Goal: Task Accomplishment & Management: Use online tool/utility

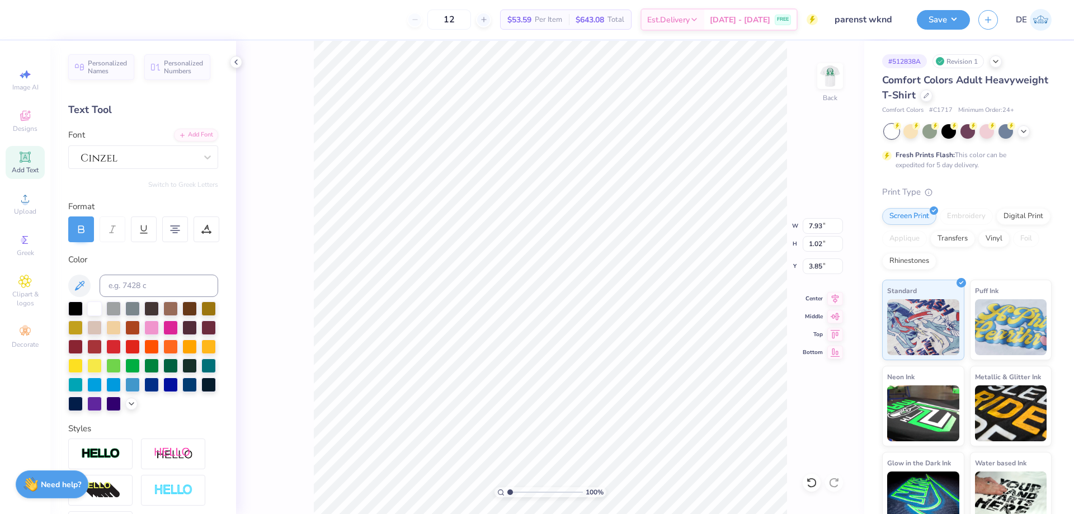
type input "3.85"
click at [809, 227] on input "7.93" at bounding box center [823, 226] width 40 height 16
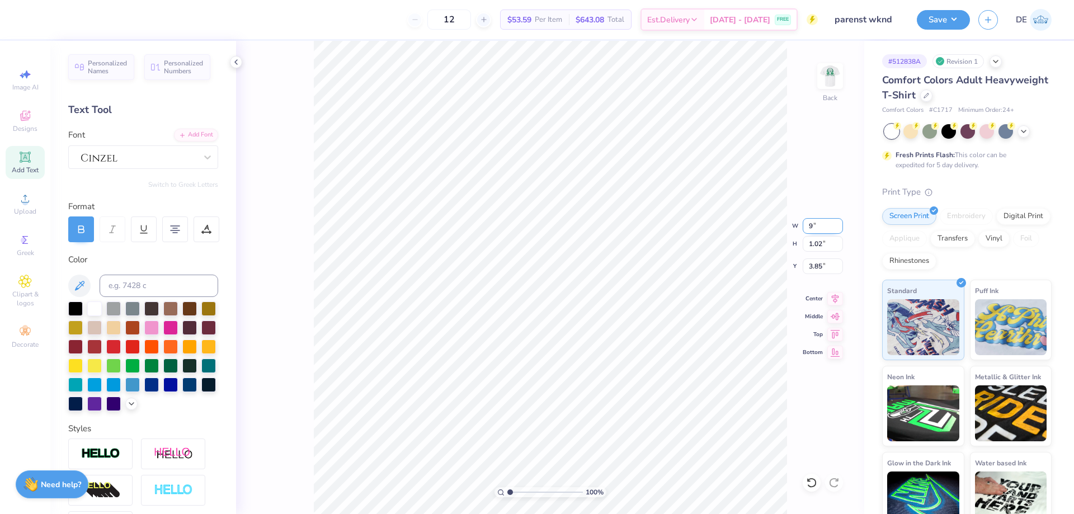
type input "9.00"
type input "1.15"
click at [815, 267] on input "3.78" at bounding box center [823, 267] width 40 height 16
type input "3.00"
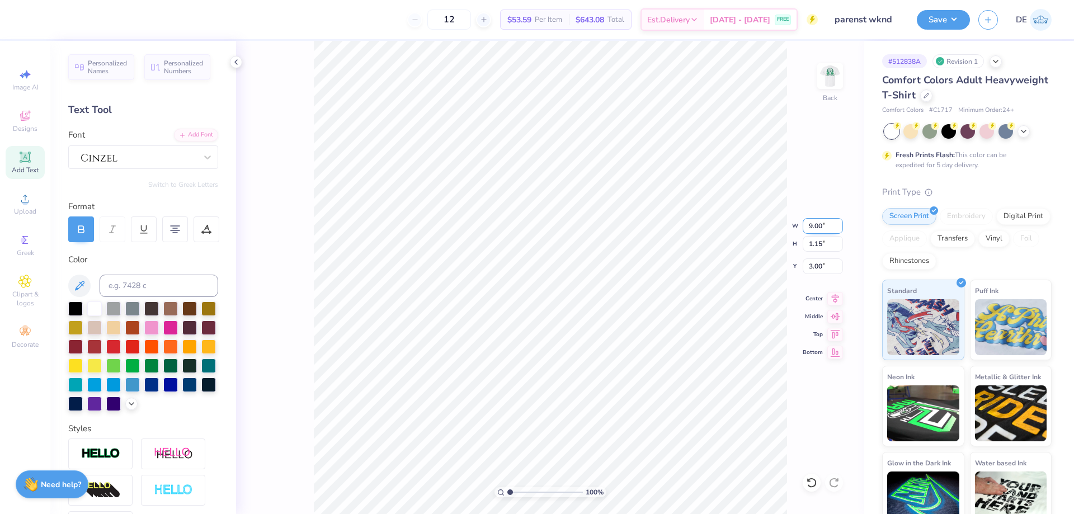
click at [815, 228] on input "9.00" at bounding box center [823, 226] width 40 height 16
type input "8.00"
type input "1.03"
click at [815, 269] on input "3.06" at bounding box center [823, 267] width 40 height 16
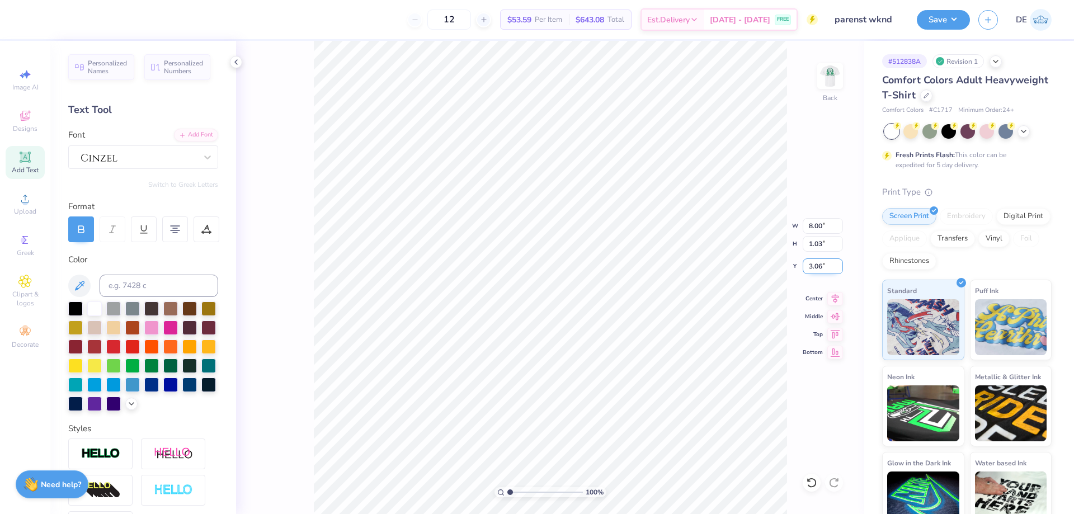
click at [815, 269] on input "3.06" at bounding box center [823, 267] width 40 height 16
type input "3.00"
click at [832, 77] on img at bounding box center [830, 76] width 45 height 45
click at [12, 206] on div "Upload" at bounding box center [25, 203] width 39 height 33
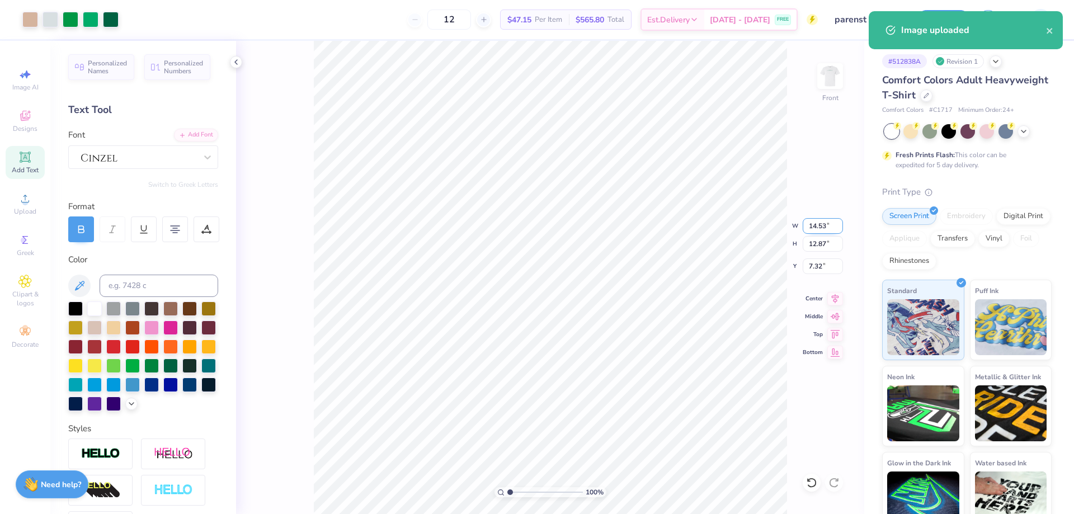
click at [816, 227] on input "14.53" at bounding box center [823, 226] width 40 height 16
type input "12.50"
type input "11.07"
click at [811, 269] on input "8.22" at bounding box center [823, 267] width 40 height 16
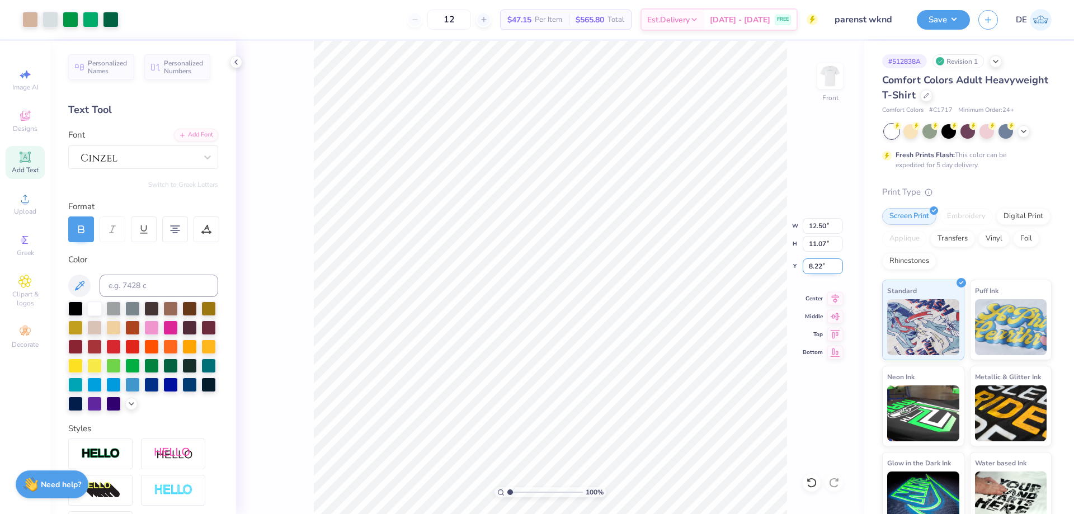
click at [811, 269] on input "8.22" at bounding box center [823, 267] width 40 height 16
type input "3.00"
click at [50, 21] on div at bounding box center [51, 19] width 16 height 16
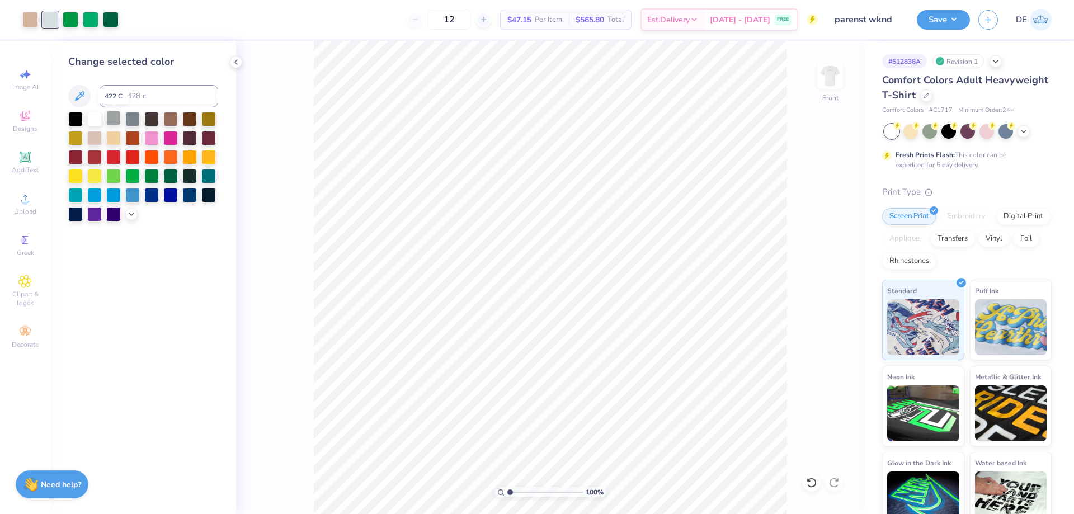
click at [114, 123] on div at bounding box center [113, 118] width 15 height 15
click at [125, 214] on div at bounding box center [143, 167] width 150 height 110
click at [129, 213] on icon at bounding box center [131, 213] width 9 height 9
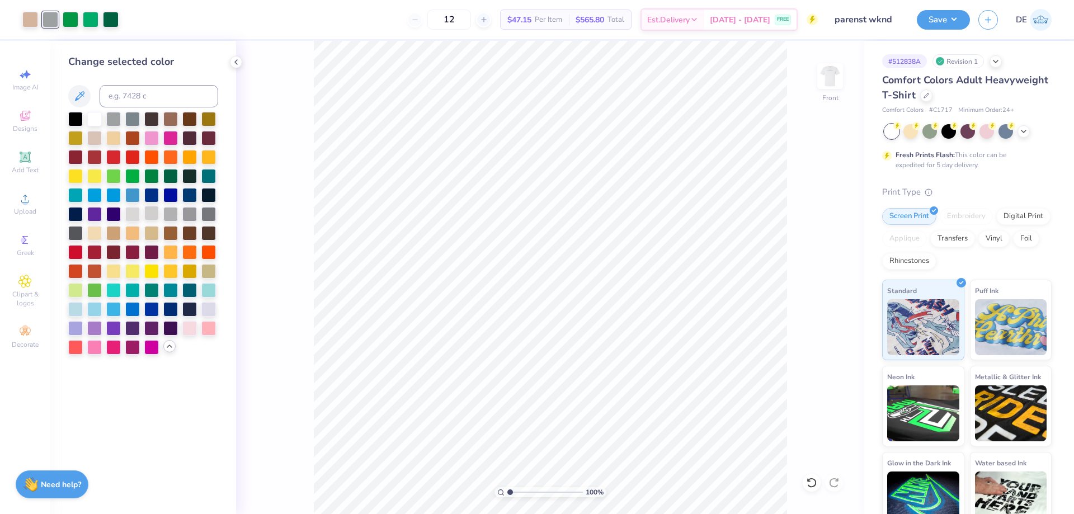
click at [148, 215] on div at bounding box center [151, 213] width 15 height 15
click at [164, 212] on div at bounding box center [170, 213] width 15 height 15
click at [156, 213] on div at bounding box center [151, 213] width 15 height 15
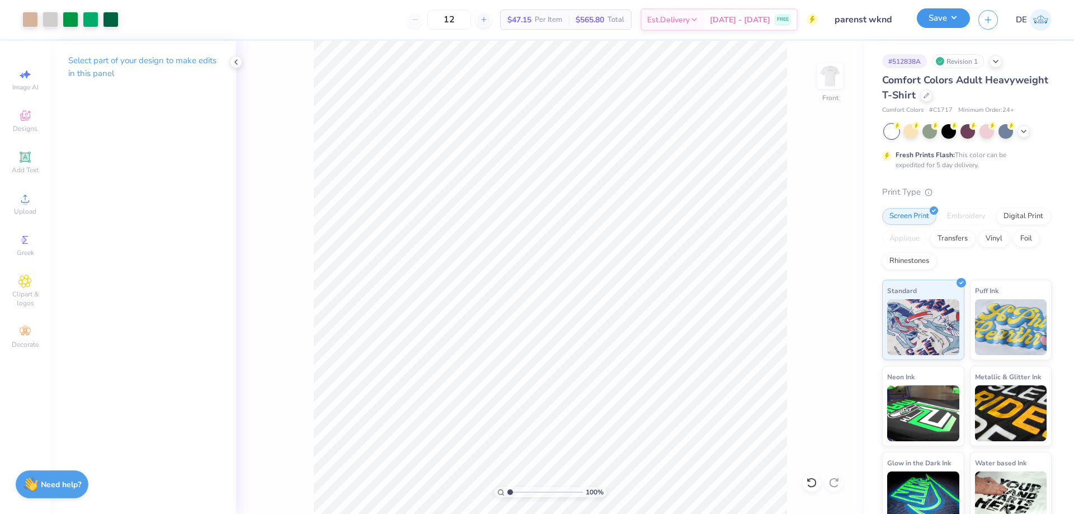
click at [947, 11] on button "Save" at bounding box center [943, 18] width 53 height 20
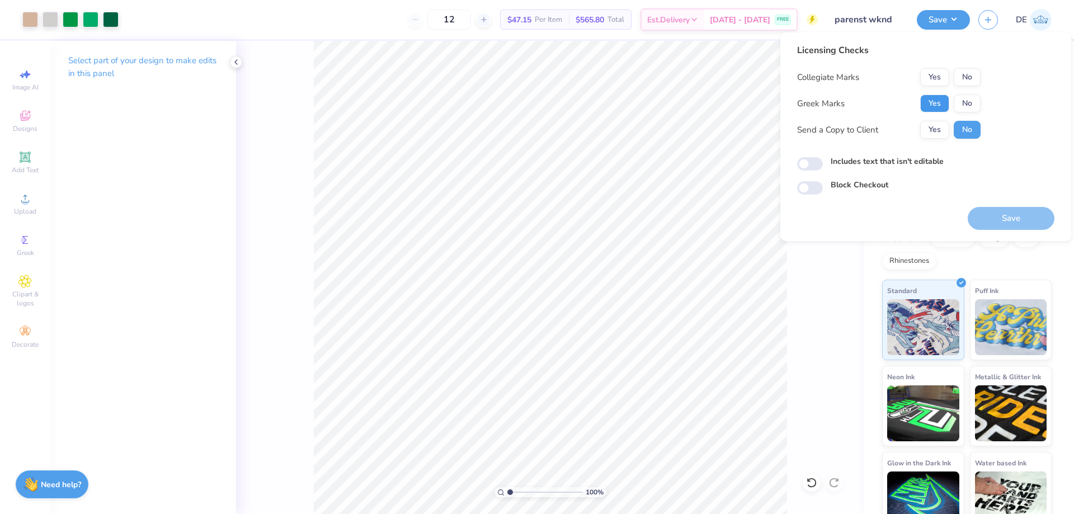
click at [946, 100] on button "Yes" at bounding box center [935, 104] width 29 height 18
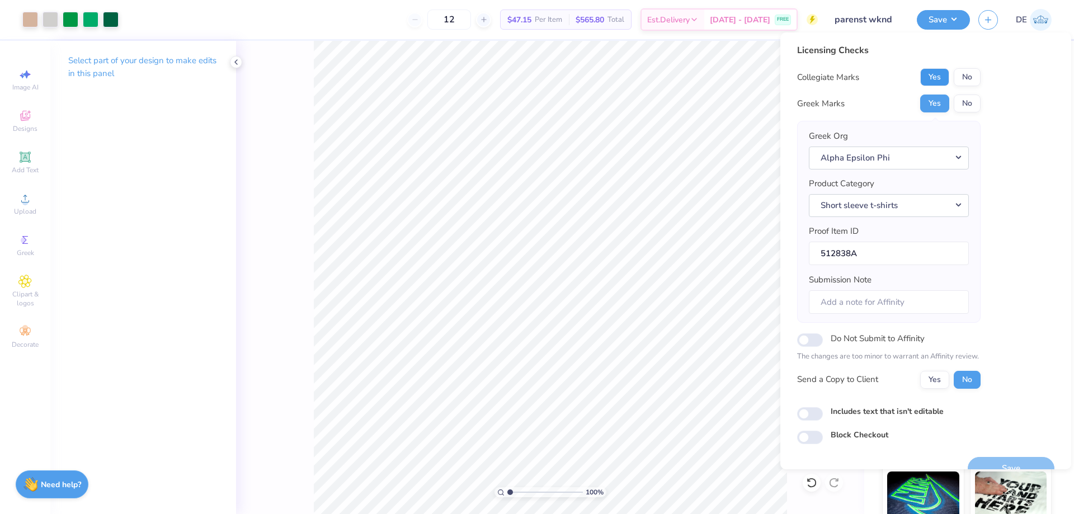
click at [935, 79] on button "Yes" at bounding box center [935, 77] width 29 height 18
click at [1017, 464] on button "Save" at bounding box center [1011, 468] width 87 height 23
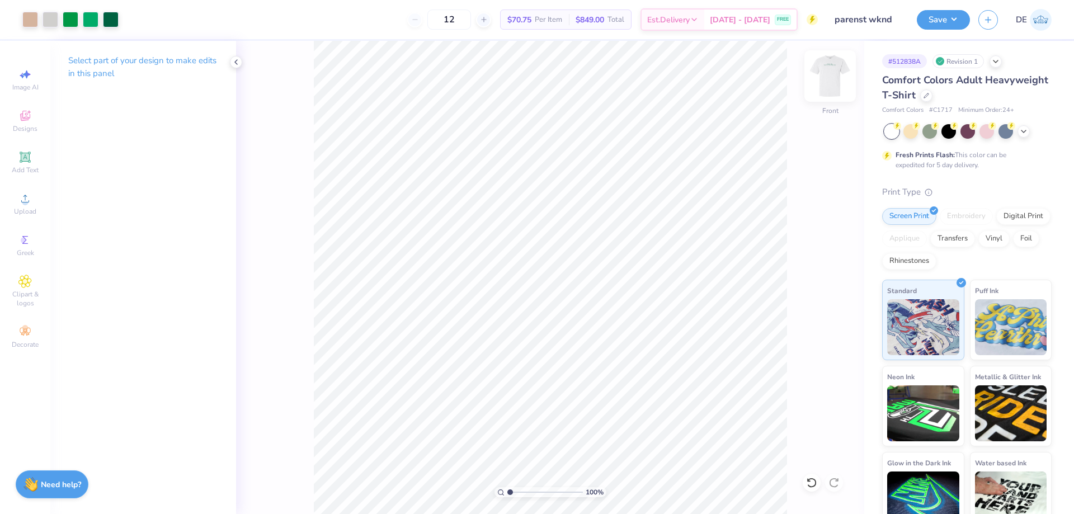
click at [825, 78] on img at bounding box center [830, 76] width 45 height 45
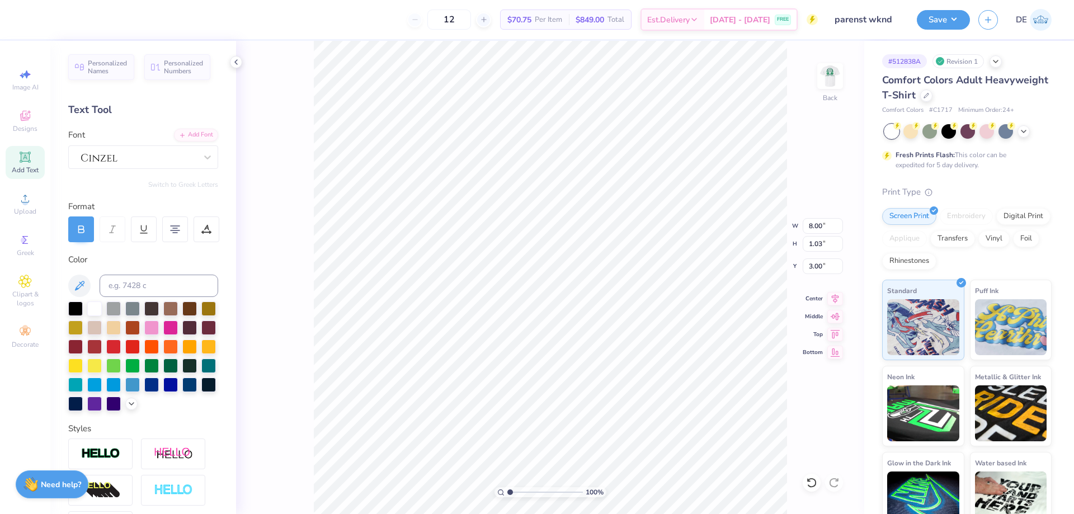
scroll to position [10, 3]
click at [156, 166] on div at bounding box center [143, 157] width 150 height 24
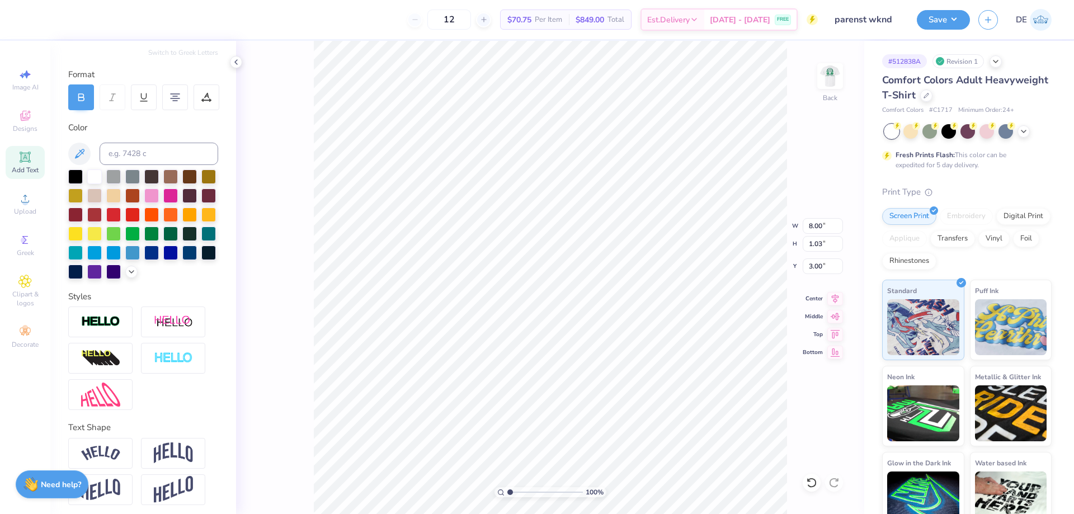
scroll to position [156, 0]
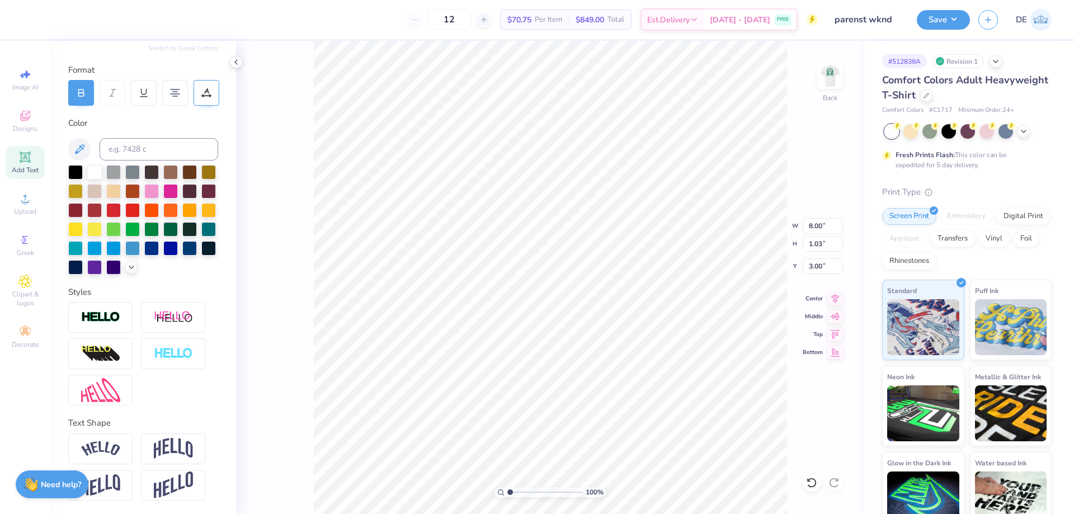
click at [214, 80] on div at bounding box center [207, 93] width 26 height 26
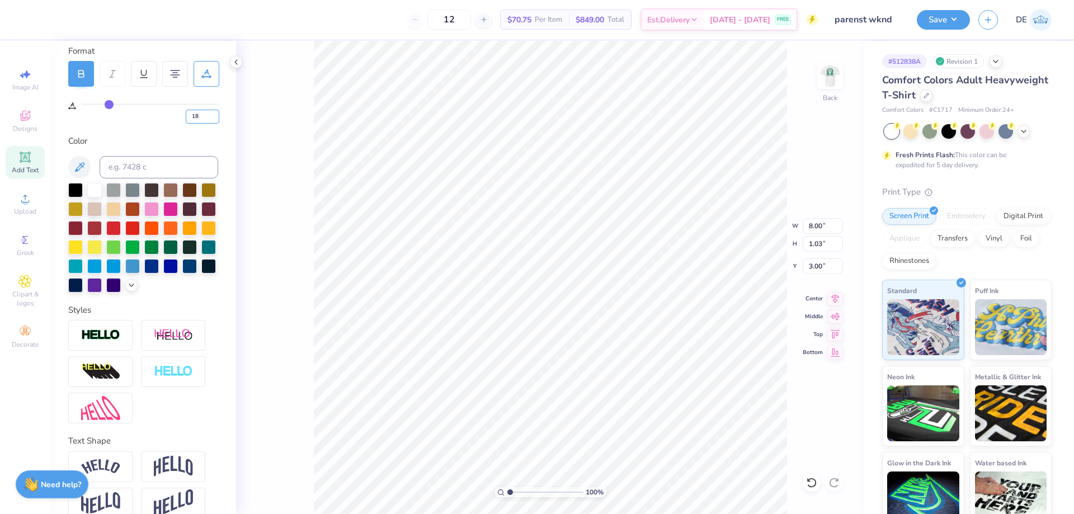
drag, startPoint x: 201, startPoint y: 114, endPoint x: 185, endPoint y: 115, distance: 16.3
click at [185, 115] on div "18" at bounding box center [151, 114] width 138 height 20
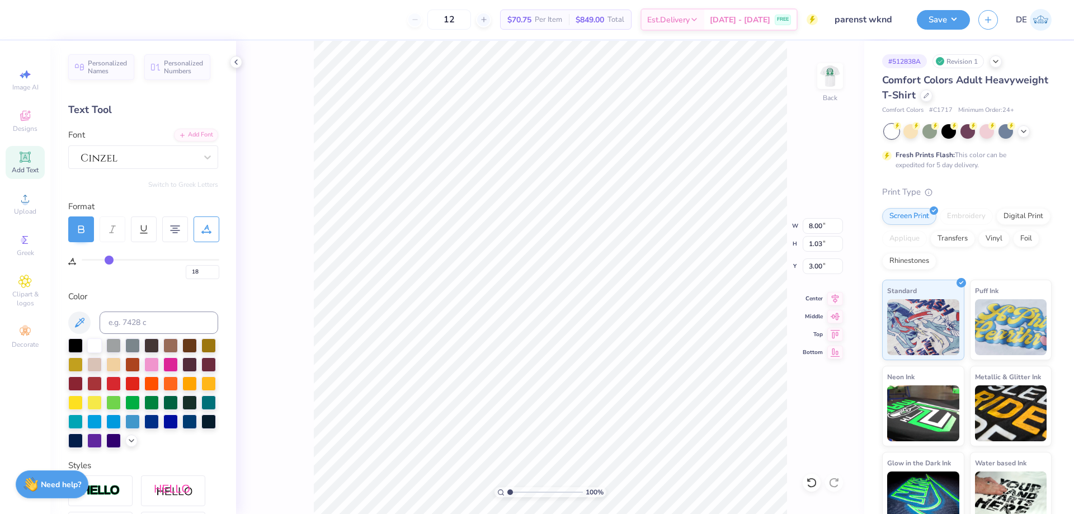
scroll to position [10, 2]
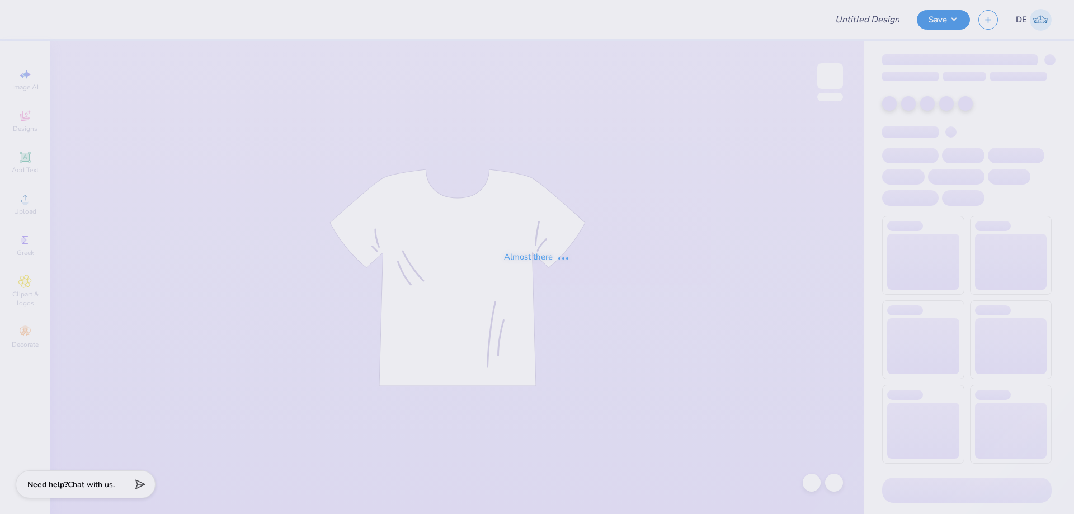
type input "parenst wknd"
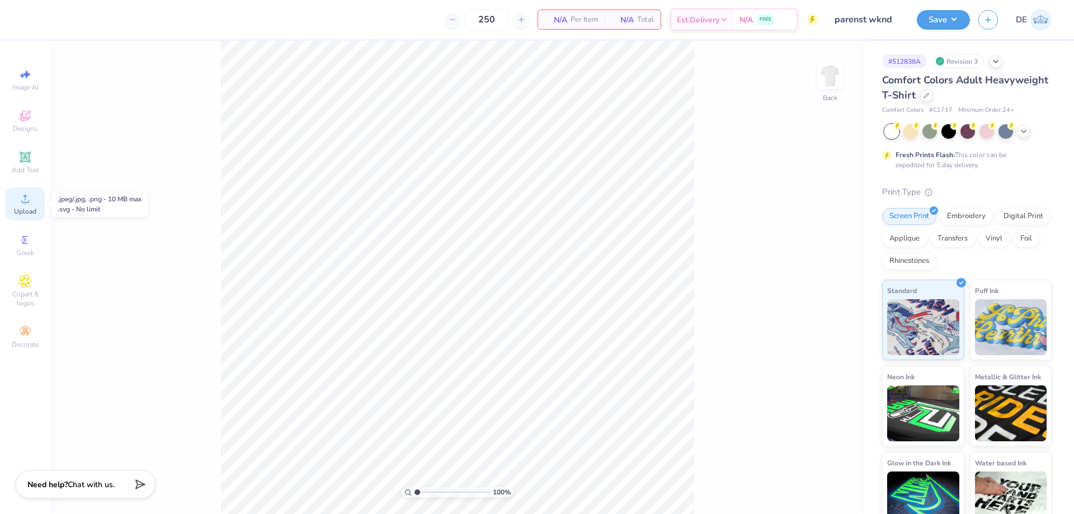
click at [26, 205] on div "Upload" at bounding box center [25, 203] width 39 height 33
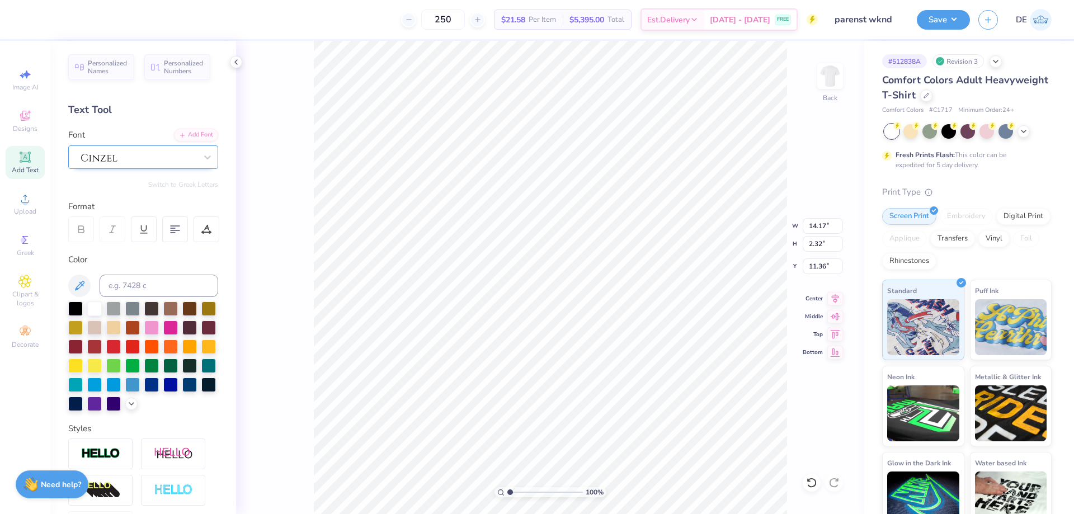
click at [161, 161] on div at bounding box center [139, 156] width 118 height 17
click at [175, 235] on div at bounding box center [175, 230] width 26 height 26
type input "14.15"
type input "11.37"
click at [818, 232] on input "14.15" at bounding box center [823, 226] width 40 height 16
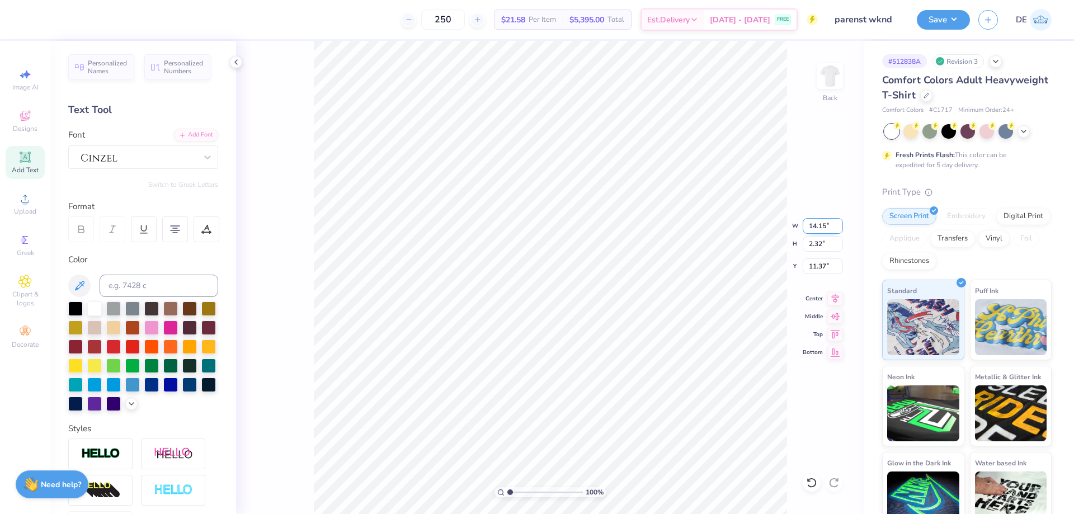
click at [818, 232] on input "14.15" at bounding box center [823, 226] width 40 height 16
type input "8.00"
type input "1.31"
type input "11.87"
click at [208, 231] on icon at bounding box center [206, 229] width 10 height 10
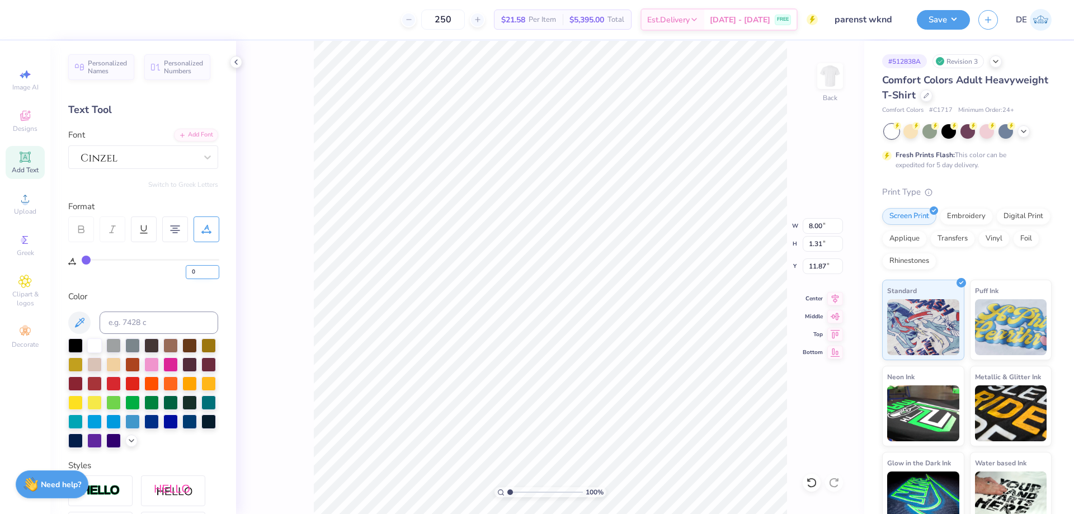
click at [197, 273] on input "0" at bounding box center [203, 272] width 34 height 14
paste input "18"
paste input "number"
type input "18"
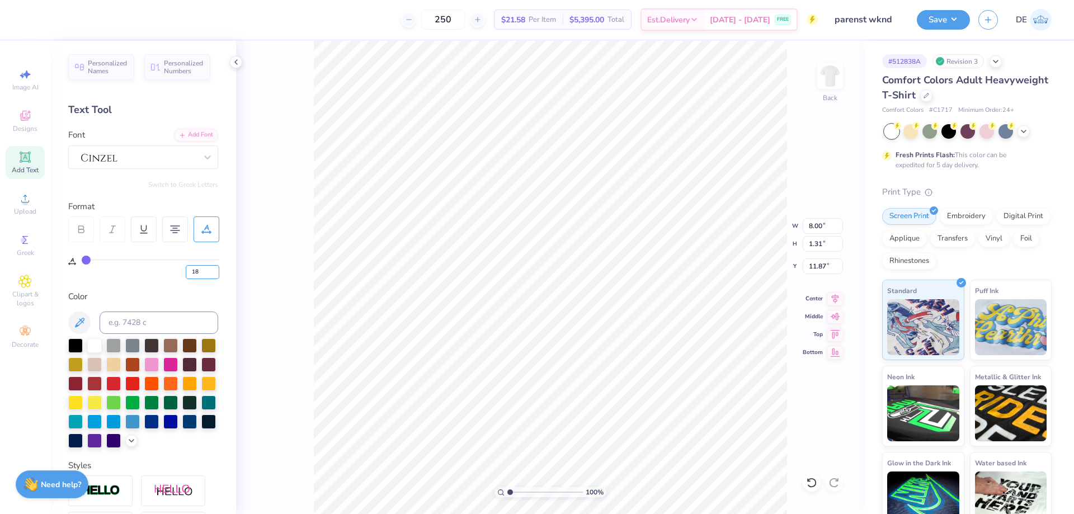
type input "18"
type input "10.20"
type input "11.86"
click at [810, 227] on input "10.20" at bounding box center [823, 226] width 40 height 16
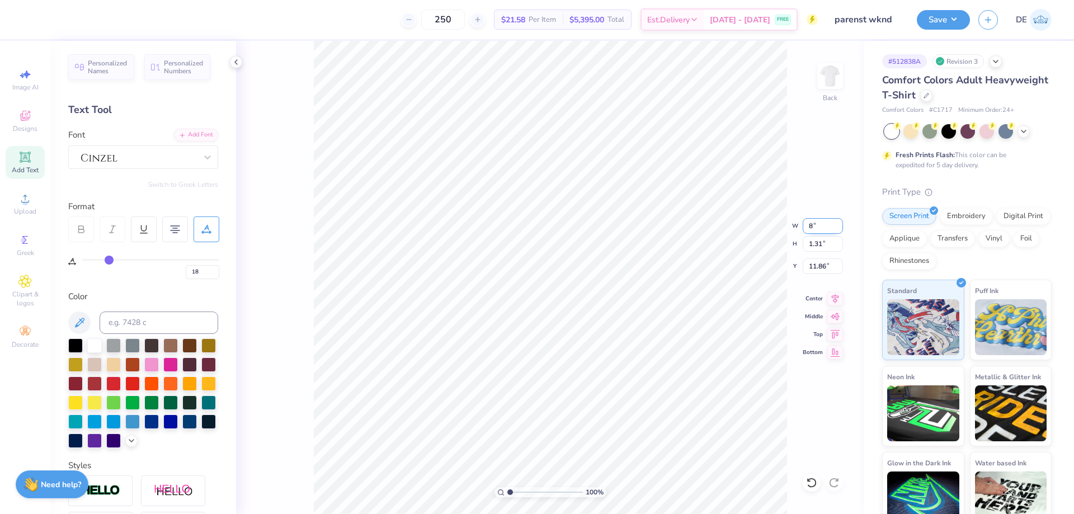
type input "8.00"
type input "1.03"
click at [815, 271] on input "12.01" at bounding box center [823, 267] width 40 height 16
type input "3.00"
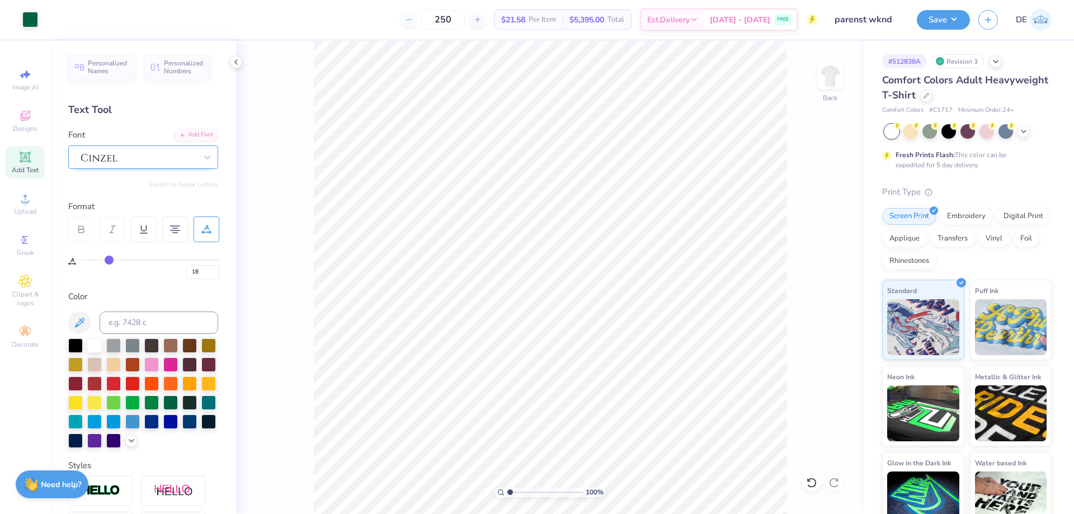
click at [135, 159] on div at bounding box center [139, 156] width 118 height 17
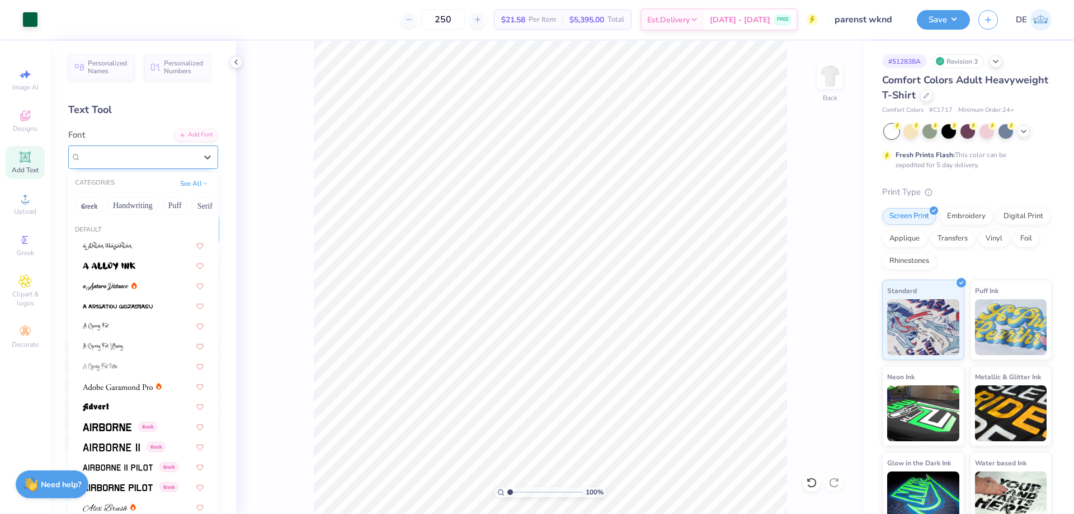
click at [137, 161] on div at bounding box center [138, 157] width 115 height 13
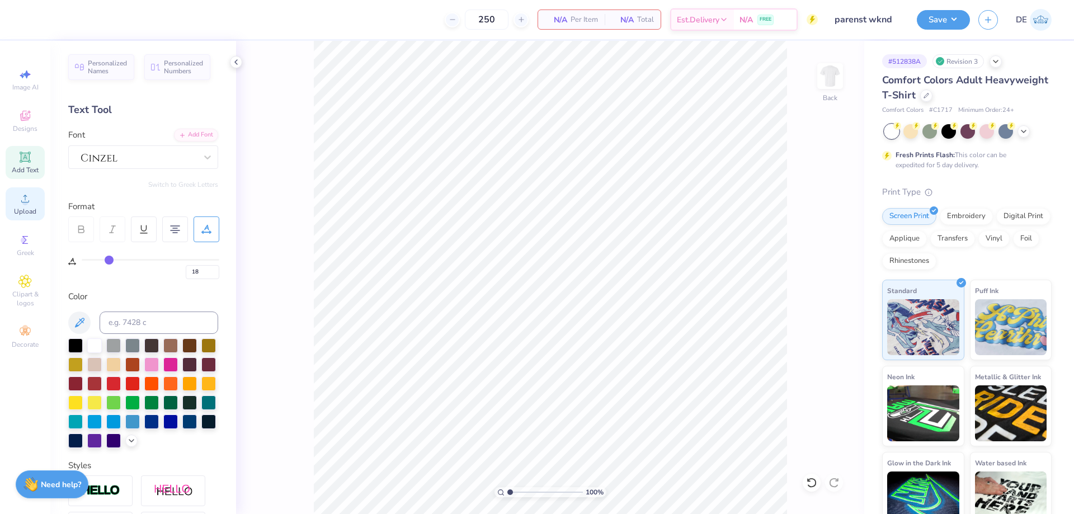
click at [31, 213] on span "Upload" at bounding box center [25, 211] width 22 height 9
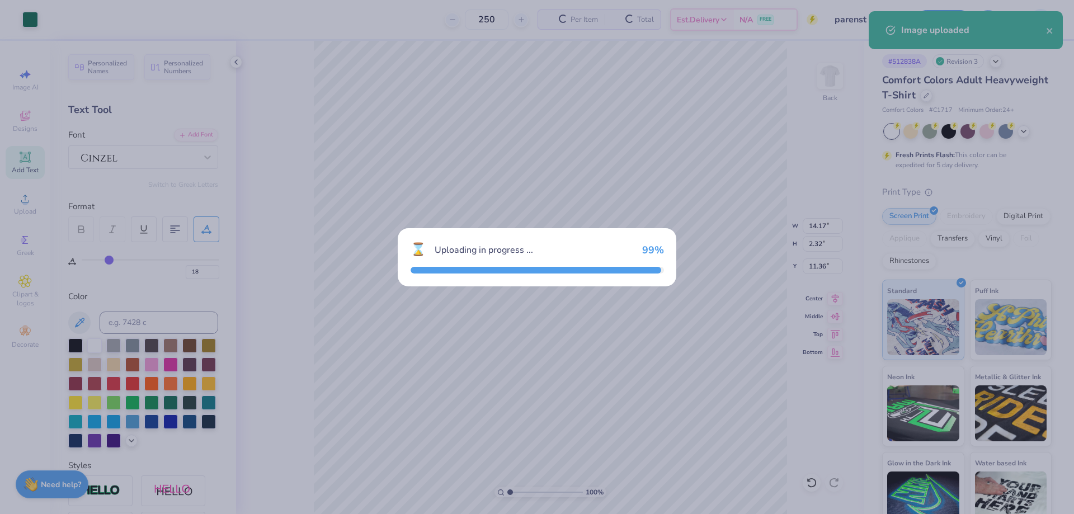
type input "0"
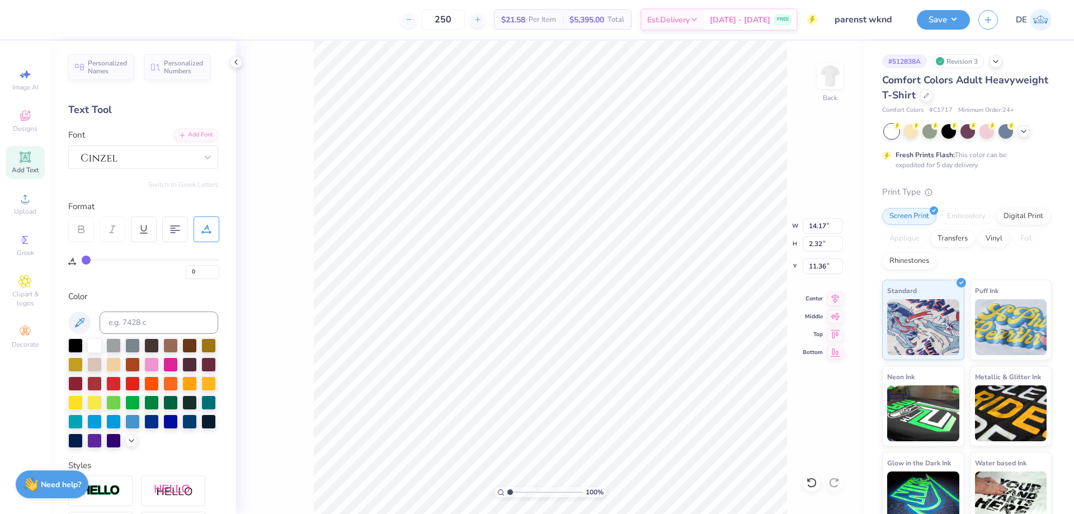
scroll to position [9, 1]
click at [118, 157] on div at bounding box center [139, 156] width 118 height 17
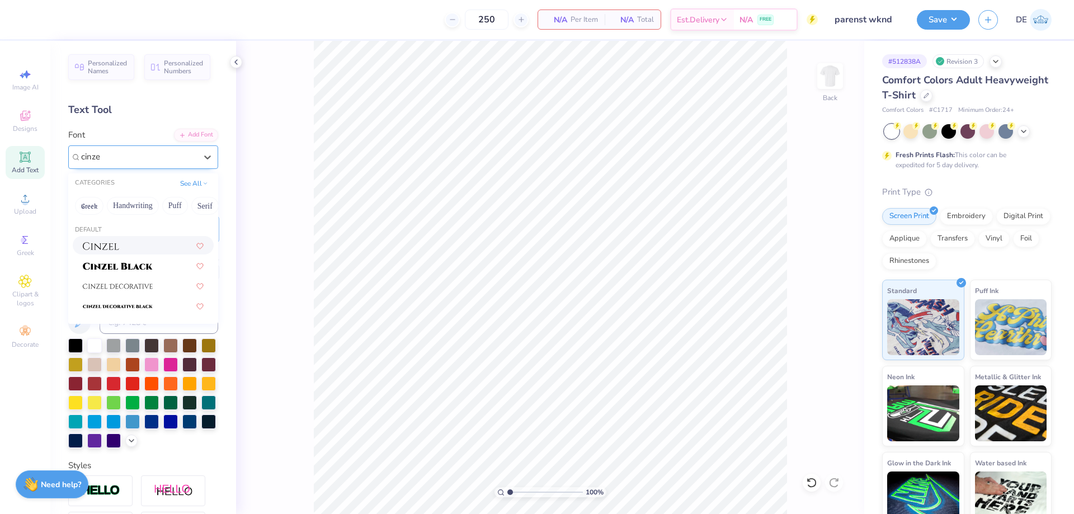
click at [106, 247] on img at bounding box center [101, 246] width 36 height 8
type input "cinze"
click at [30, 166] on span "Add Text" at bounding box center [25, 170] width 27 height 9
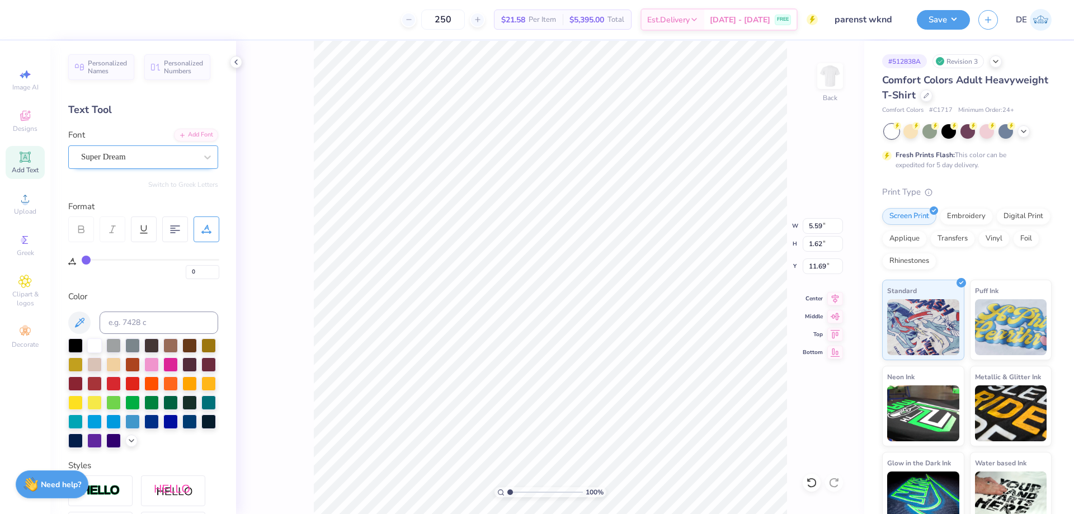
click at [157, 164] on div at bounding box center [138, 156] width 115 height 15
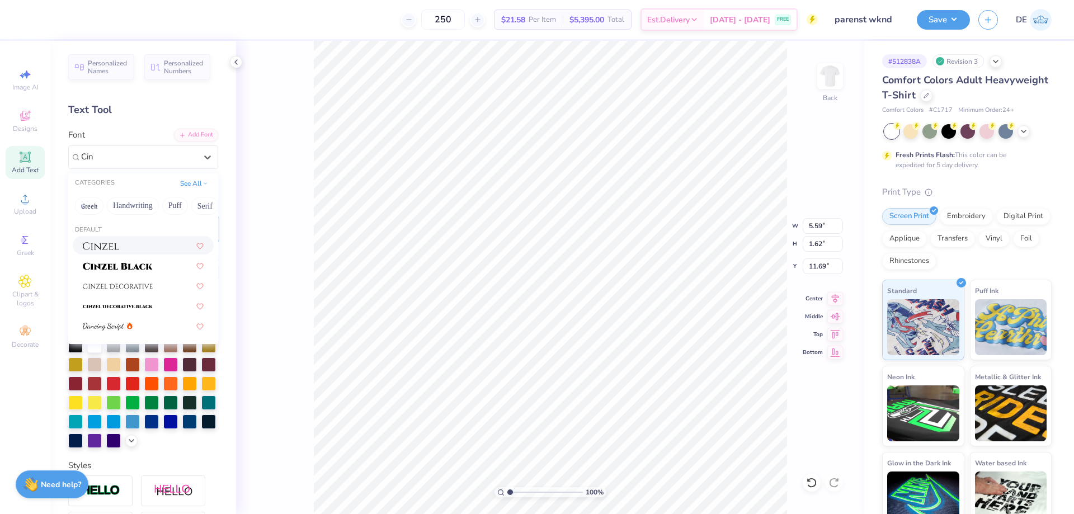
click at [107, 250] on span at bounding box center [101, 246] width 36 height 12
type input "Cin"
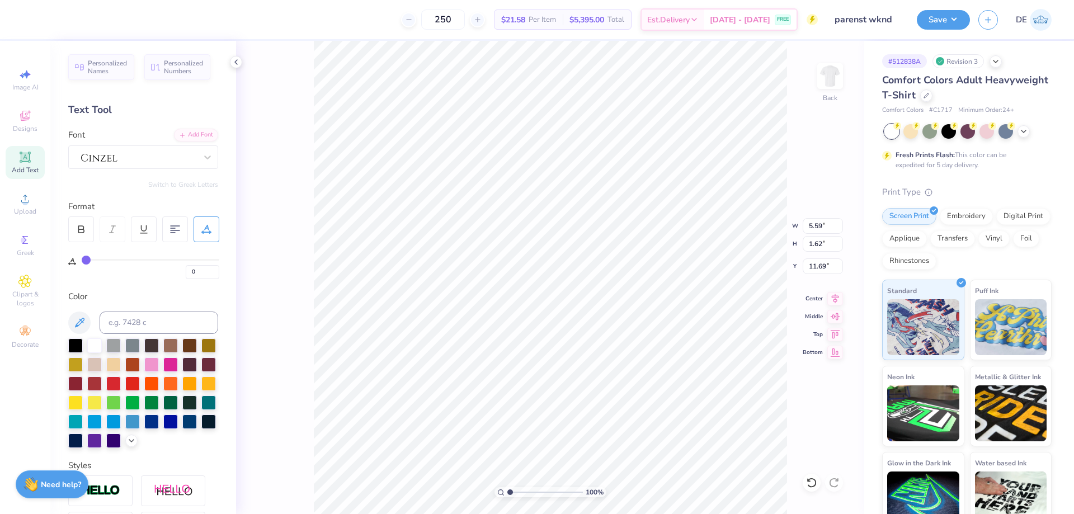
type input "5.63"
type input "1.66"
type input "11.67"
paste textarea "AS PHI Parents Weekend 2025"
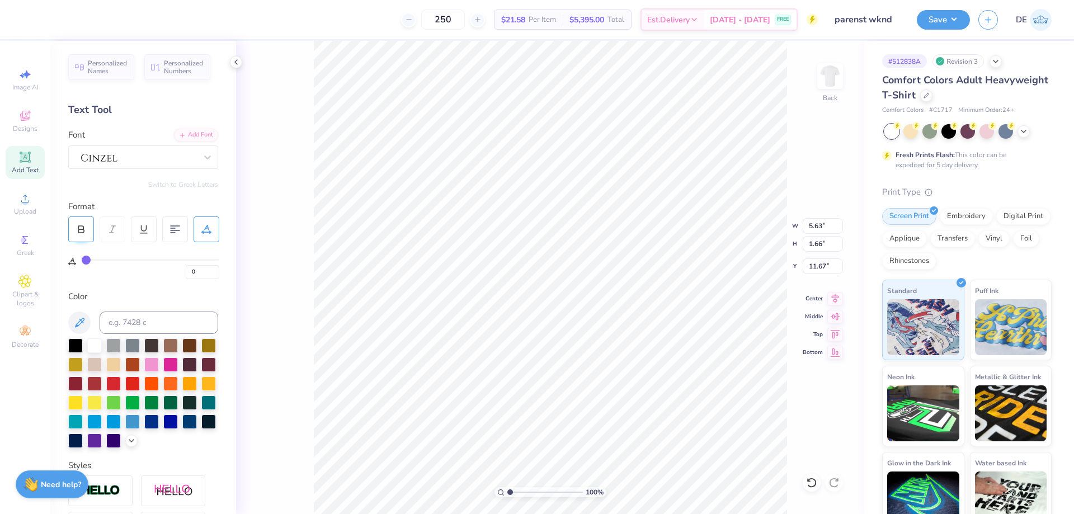
type textarea "TEXAS PHI Parents Weekend 2025"
click at [80, 225] on icon at bounding box center [81, 229] width 10 height 10
click at [199, 270] on input "0" at bounding box center [203, 272] width 34 height 14
click at [815, 228] on input "5.63" at bounding box center [823, 226] width 40 height 16
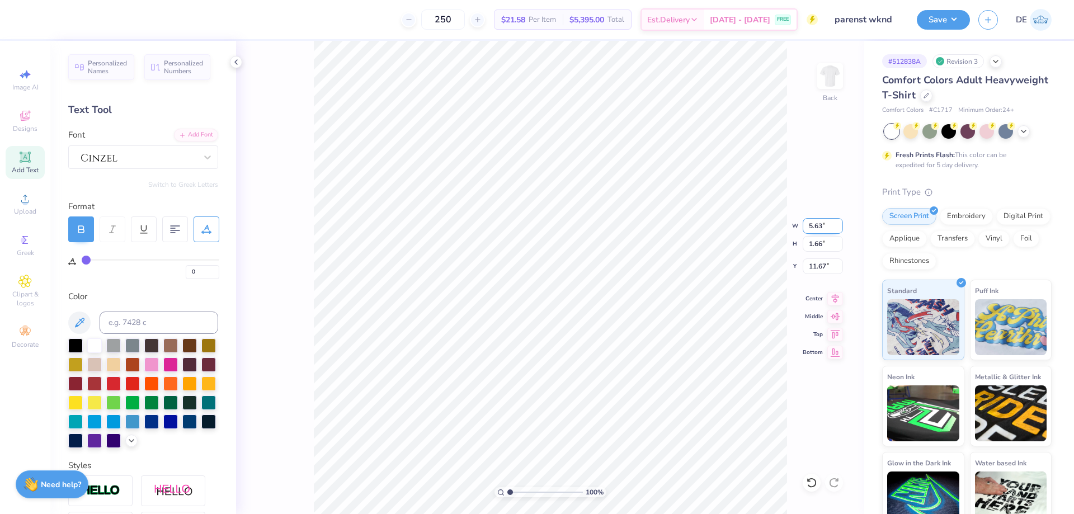
click at [815, 228] on input "5.63" at bounding box center [823, 226] width 40 height 16
type input "14.17"
type input "2.33"
type input "11.34"
click at [812, 226] on input "14.17" at bounding box center [823, 226] width 40 height 16
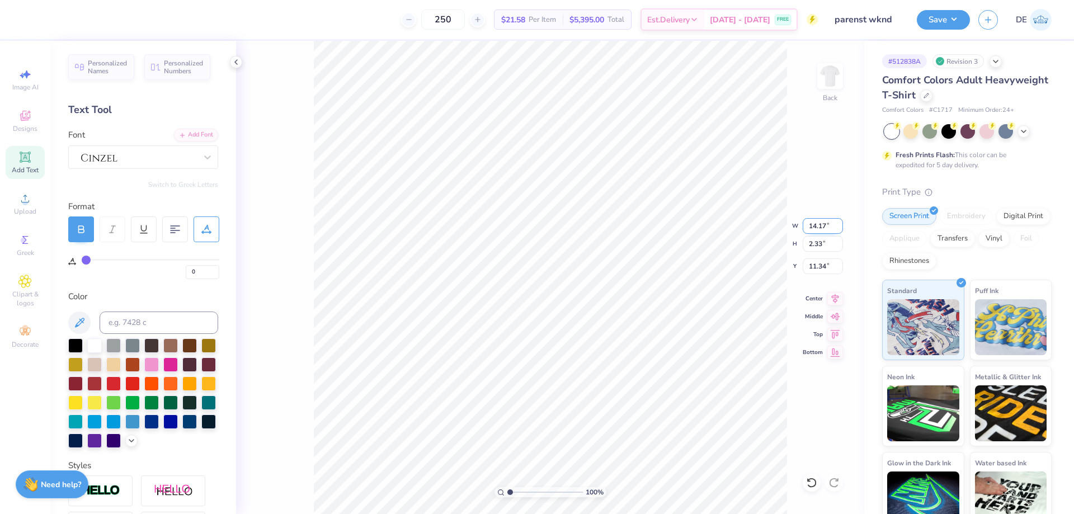
click at [812, 226] on input "14.17" at bounding box center [823, 226] width 40 height 16
type input "8.00"
type input "1.31"
type input "11.84"
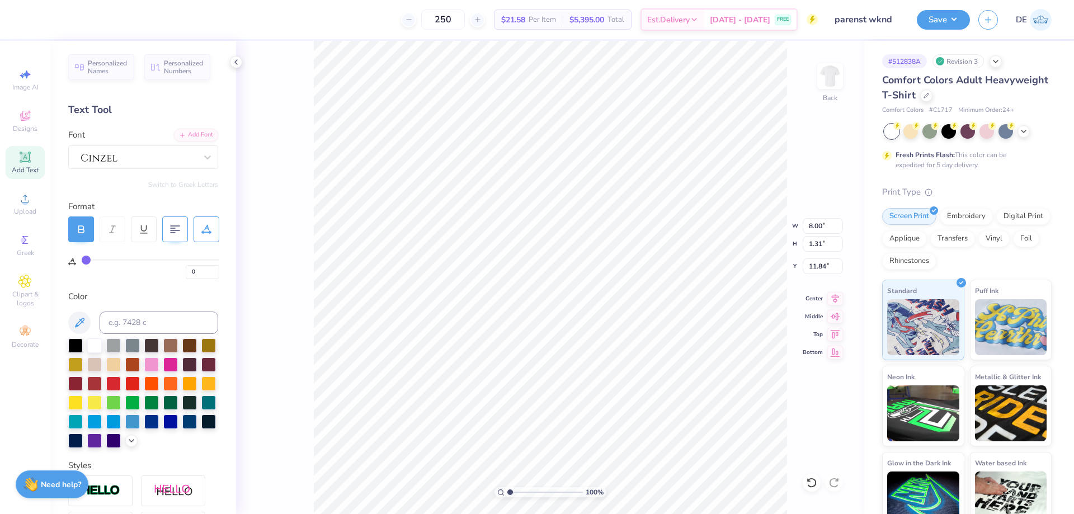
click at [170, 228] on icon at bounding box center [175, 229] width 10 height 10
type input "7.98"
click at [163, 409] on div at bounding box center [170, 402] width 15 height 15
click at [204, 270] on input "0" at bounding box center [203, 272] width 34 height 14
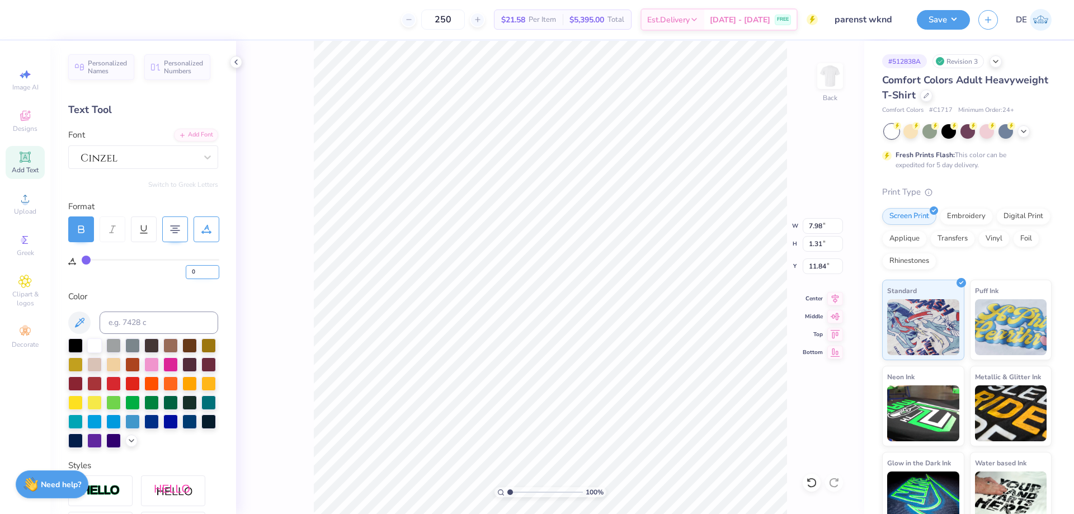
click at [204, 270] on input "0" at bounding box center [203, 272] width 34 height 14
drag, startPoint x: 204, startPoint y: 270, endPoint x: 144, endPoint y: 264, distance: 60.2
click at [144, 264] on div "0" at bounding box center [151, 269] width 138 height 20
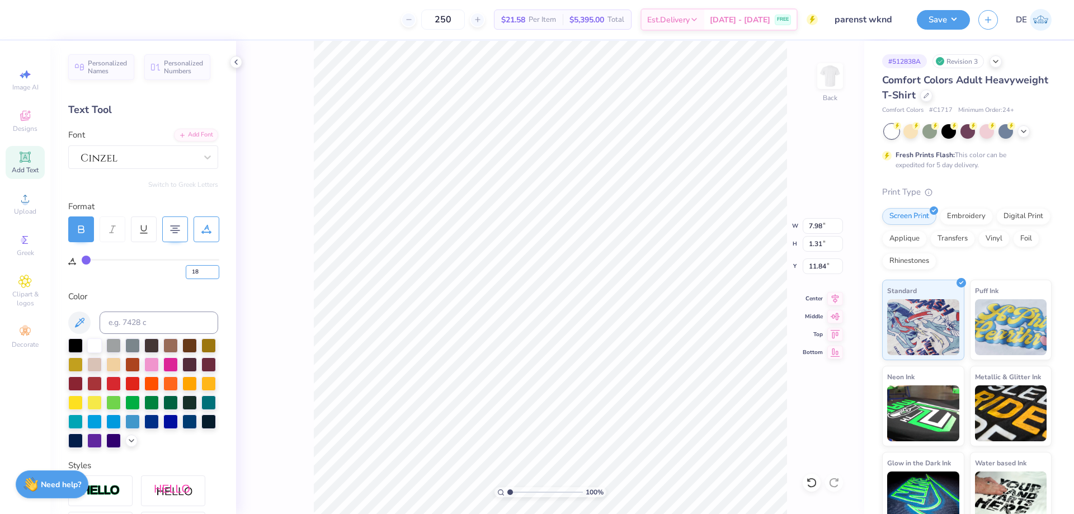
type input "18"
click at [812, 224] on input "10.26" at bounding box center [823, 226] width 40 height 16
type input "7.00"
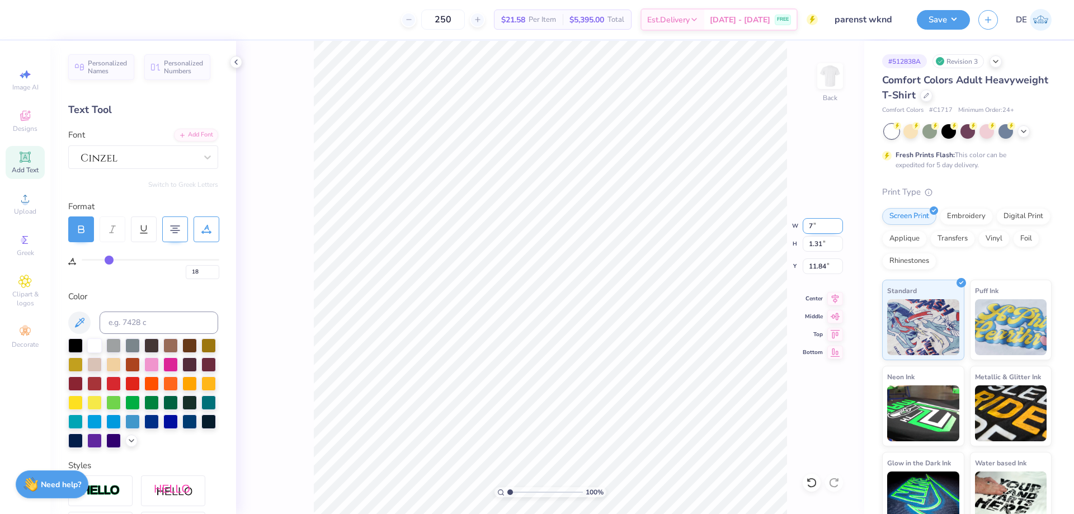
type input "0.90"
click at [821, 262] on input "12.05" at bounding box center [823, 267] width 40 height 16
type input "3.00"
click at [808, 224] on input "7.00" at bounding box center [823, 226] width 40 height 16
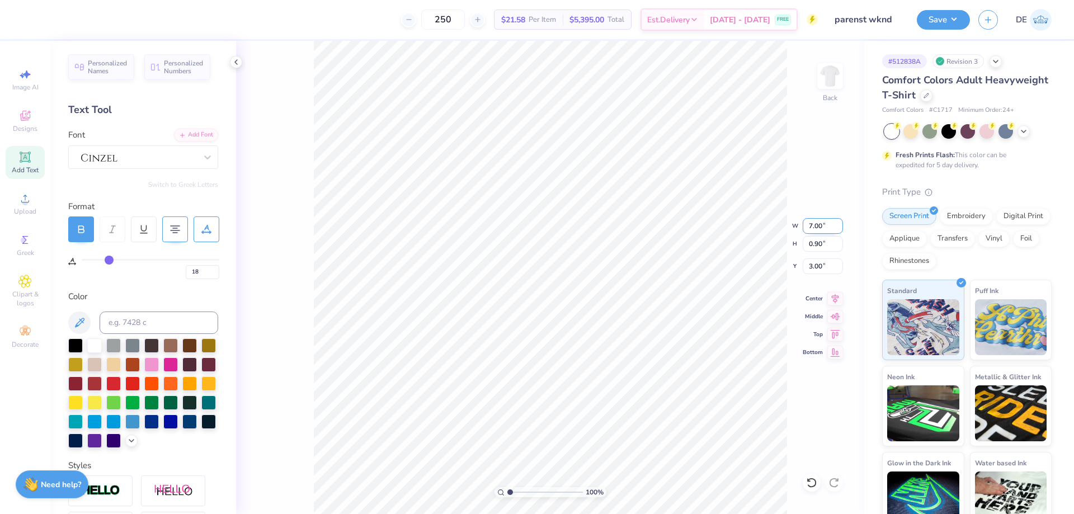
click at [808, 224] on input "7.00" at bounding box center [823, 226] width 40 height 16
type input "8.00"
type input "1.03"
click at [818, 262] on input "2.94" at bounding box center [823, 267] width 40 height 16
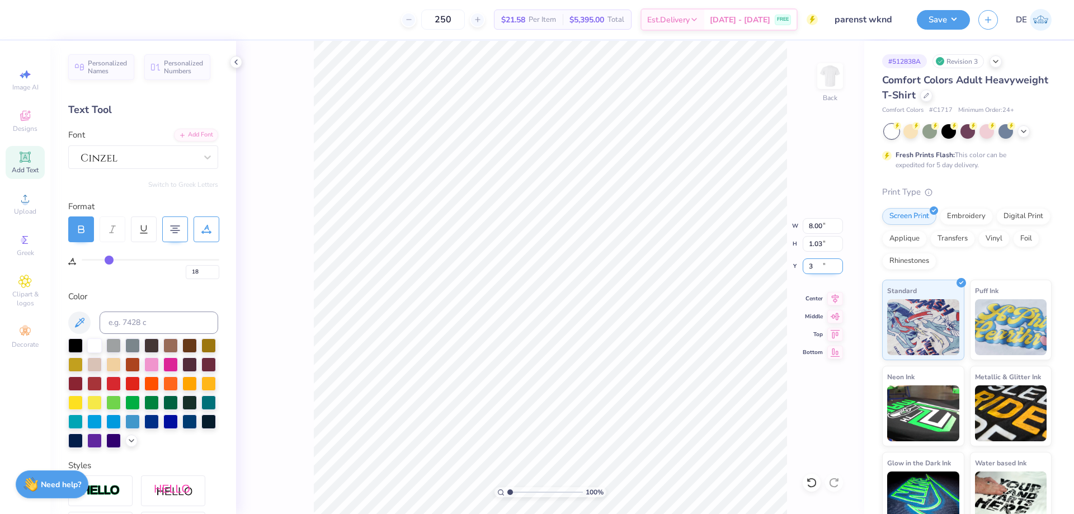
type input "3.00"
click at [831, 86] on img at bounding box center [830, 76] width 45 height 45
click at [20, 204] on icon at bounding box center [24, 198] width 13 height 13
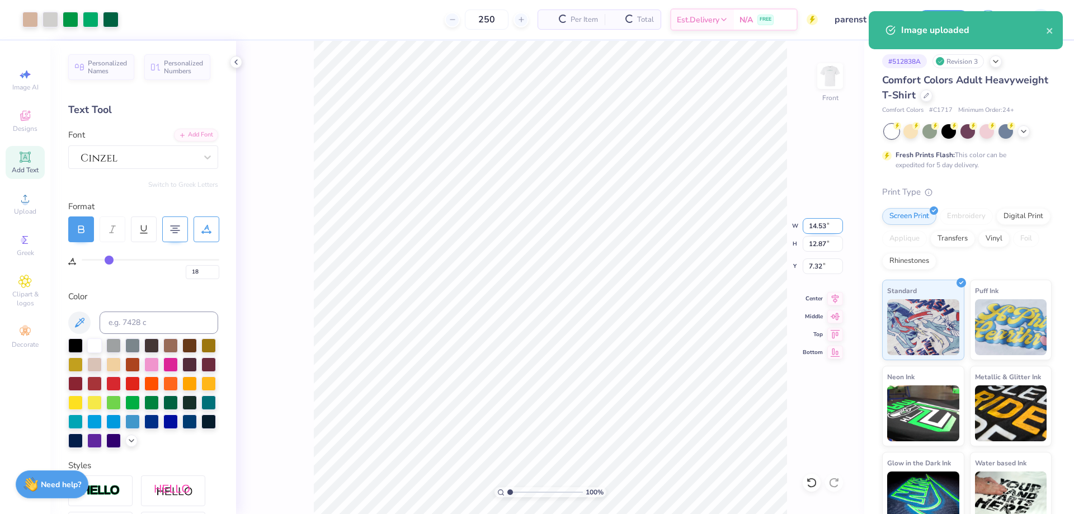
click at [817, 220] on input "14.53" at bounding box center [823, 226] width 40 height 16
type input "12.50"
type input "11.07"
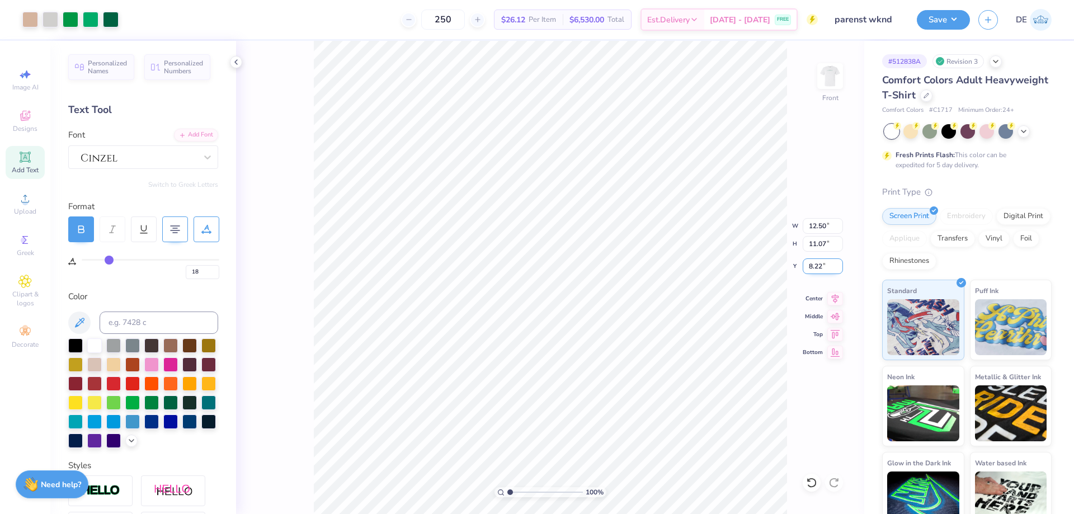
click at [815, 259] on input "8.22" at bounding box center [823, 267] width 40 height 16
type input "3.00"
click at [951, 28] on button "Save" at bounding box center [943, 18] width 53 height 20
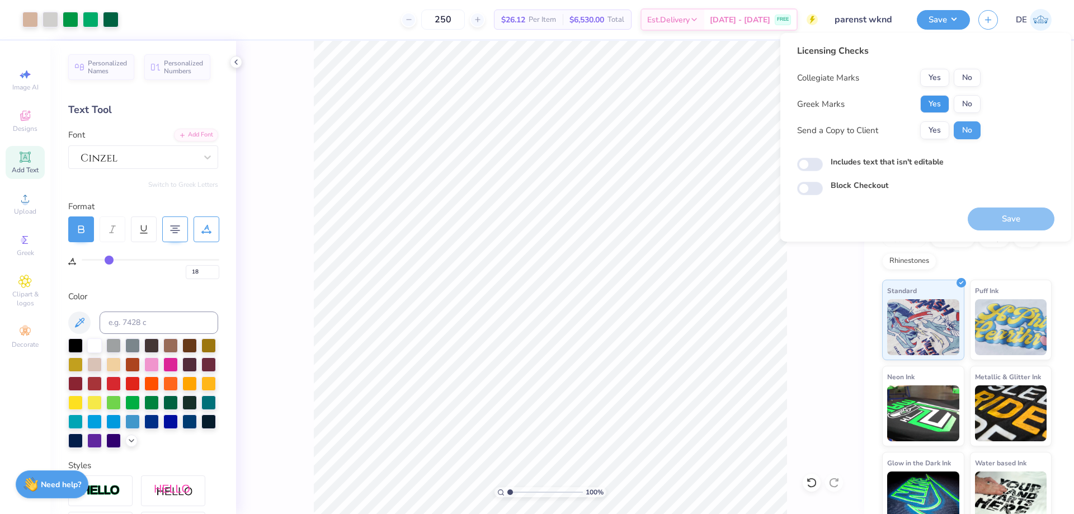
click at [928, 98] on button "Yes" at bounding box center [935, 104] width 29 height 18
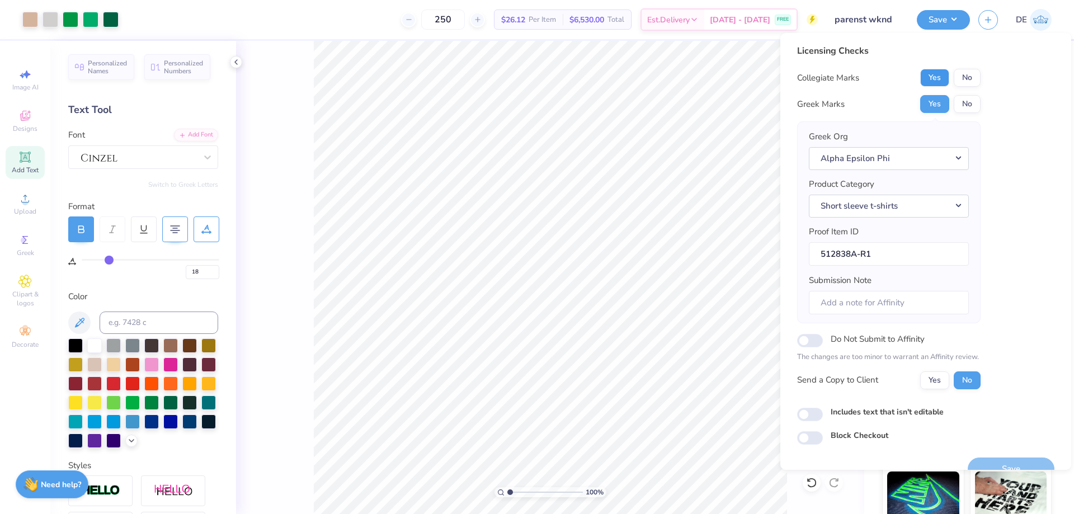
click at [938, 78] on button "Yes" at bounding box center [935, 78] width 29 height 18
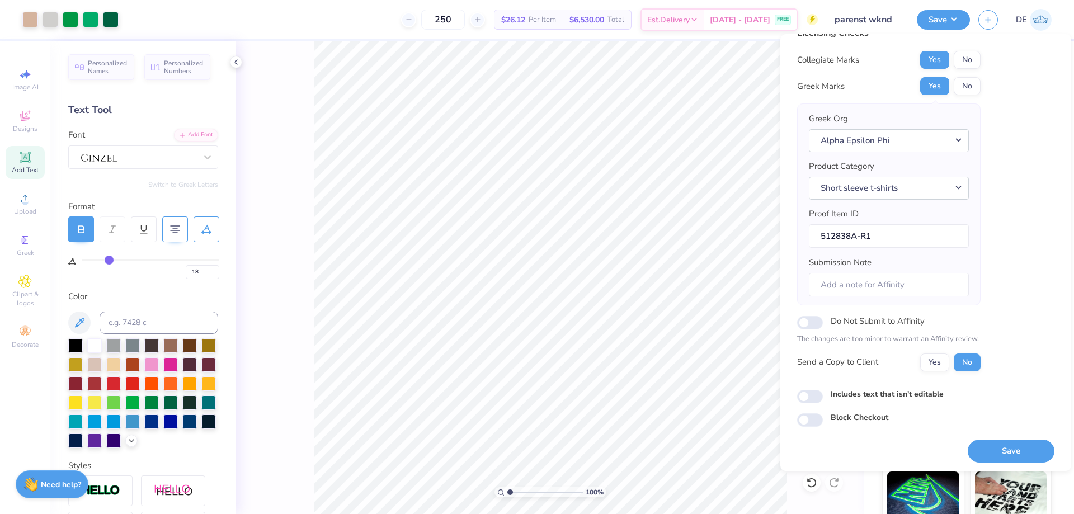
scroll to position [21, 0]
click at [999, 447] on button "Save" at bounding box center [1011, 449] width 87 height 23
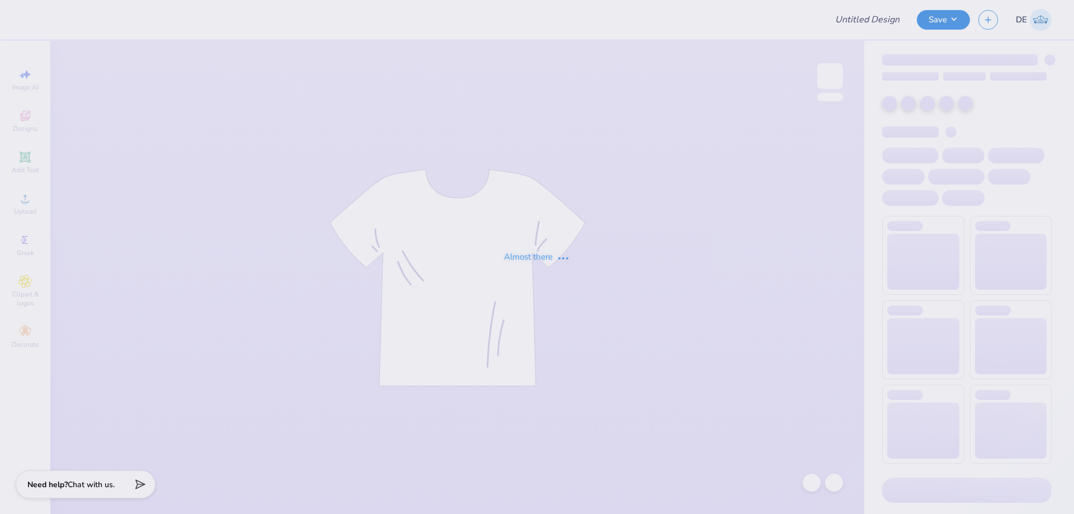
type input "Theta Merch"
